Goal: Information Seeking & Learning: Learn about a topic

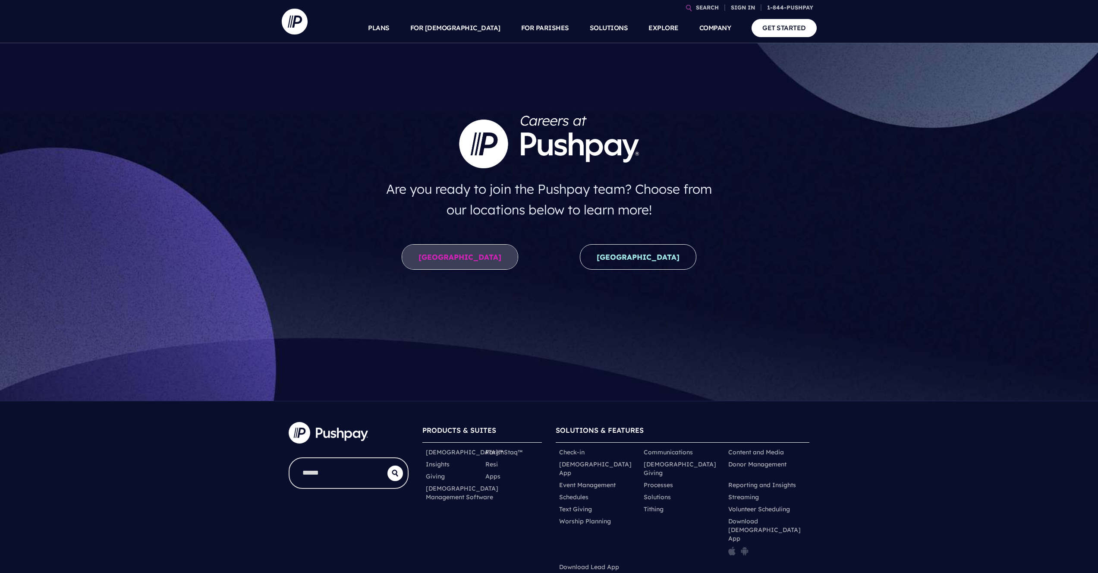
click at [457, 261] on link "[GEOGRAPHIC_DATA]" at bounding box center [460, 256] width 116 height 25
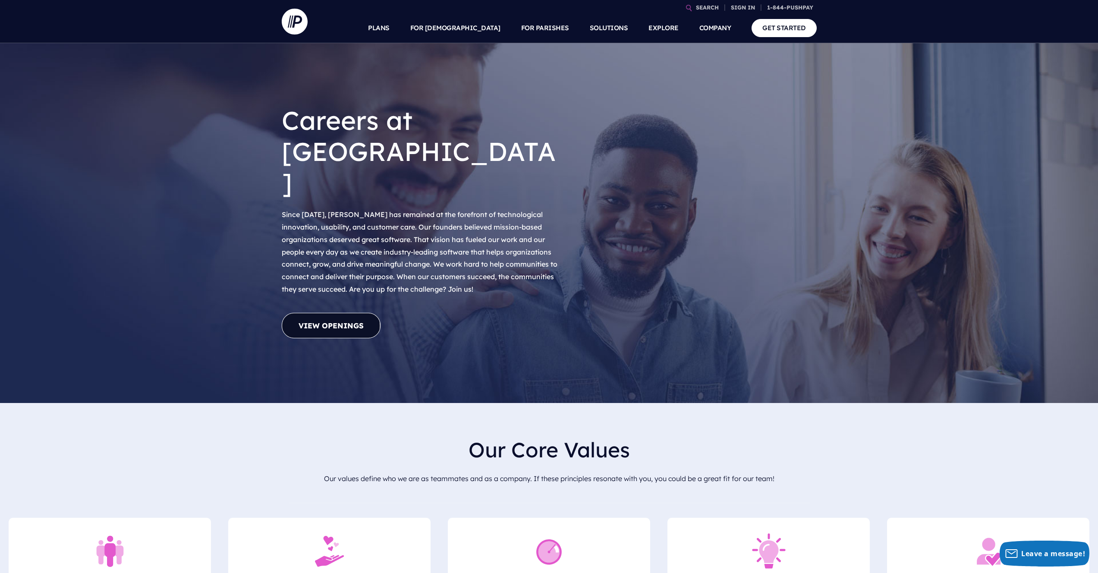
click at [326, 313] on link "View Openings" at bounding box center [331, 325] width 99 height 25
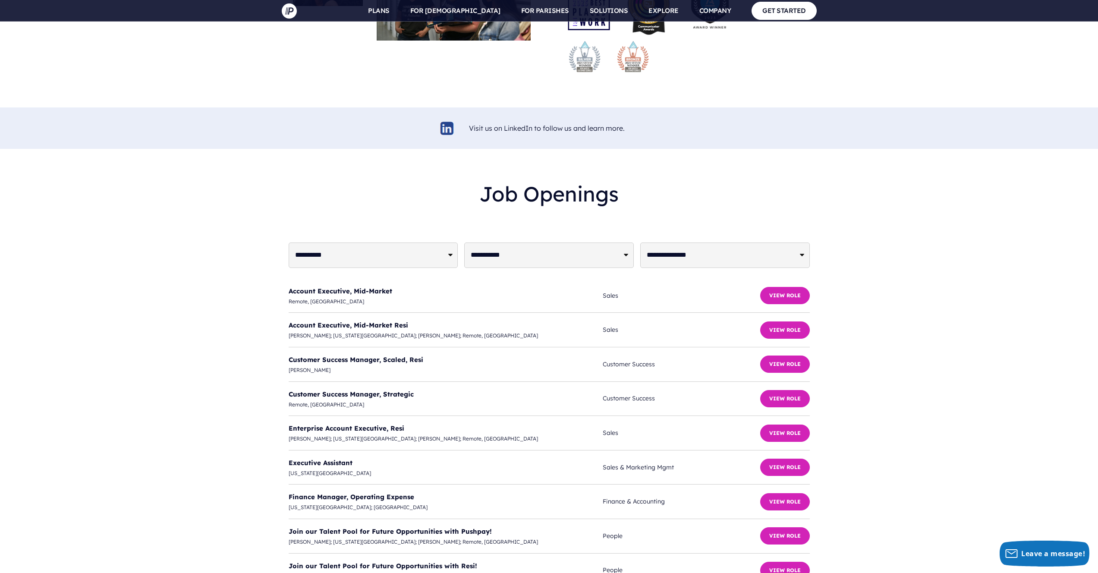
scroll to position [2027, 0]
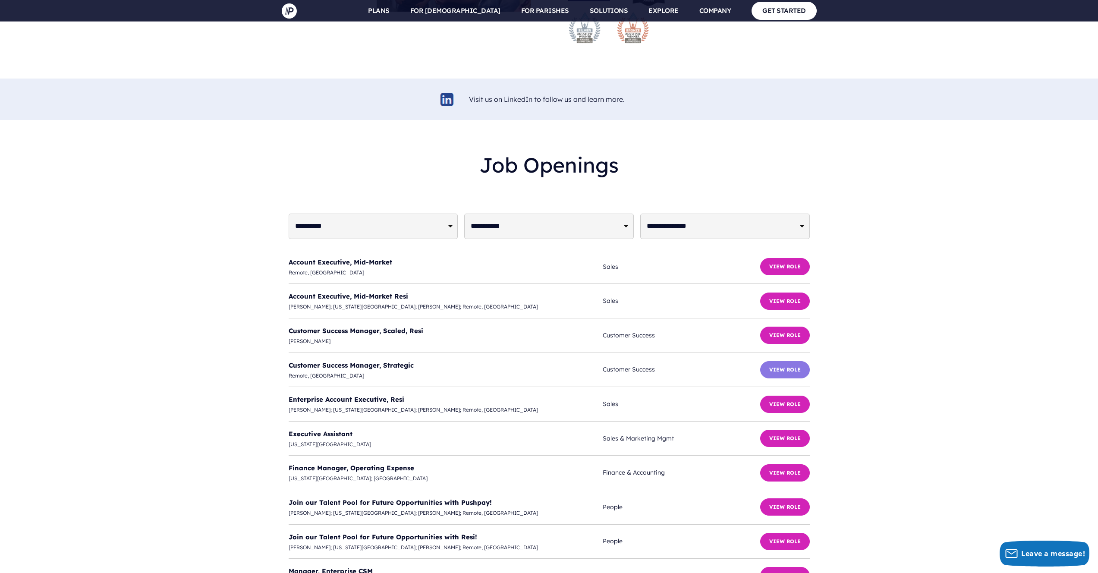
click at [781, 361] on button "View Role" at bounding box center [785, 369] width 50 height 17
click at [777, 326] on button "View Role" at bounding box center [785, 334] width 50 height 17
click at [778, 258] on button "View Role" at bounding box center [785, 266] width 50 height 17
